Goal: Navigation & Orientation: Go to known website

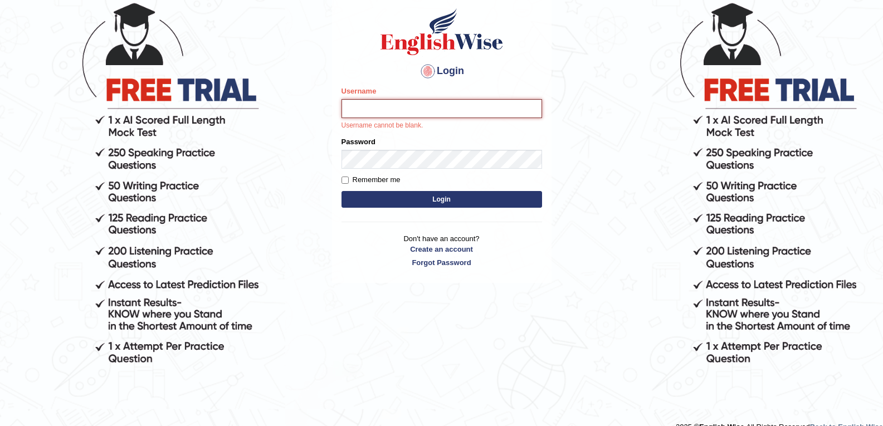
scroll to position [104, 0]
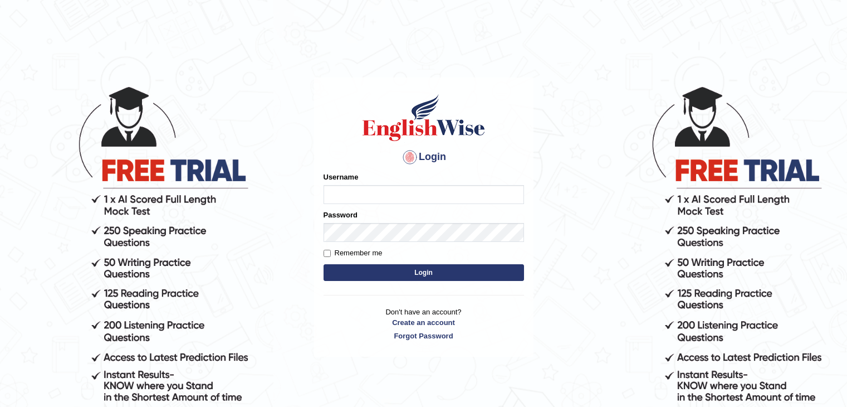
scroll to position [100, 0]
